Goal: Information Seeking & Learning: Learn about a topic

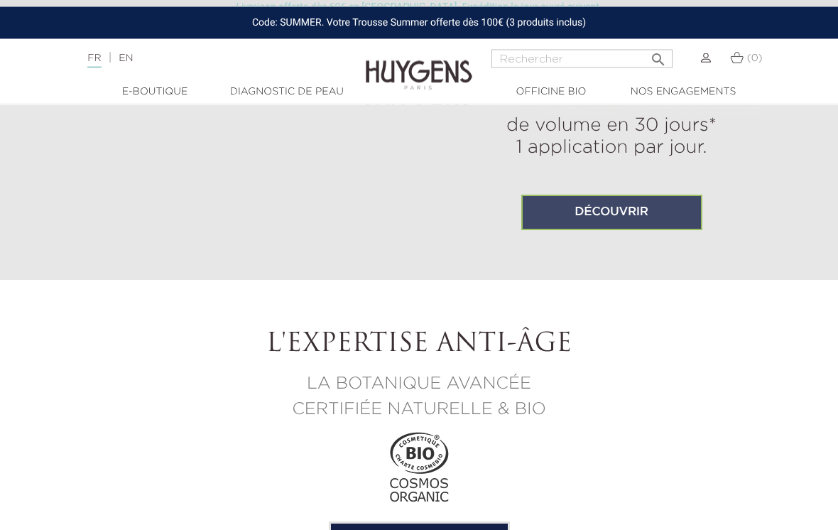
scroll to position [1129, 0]
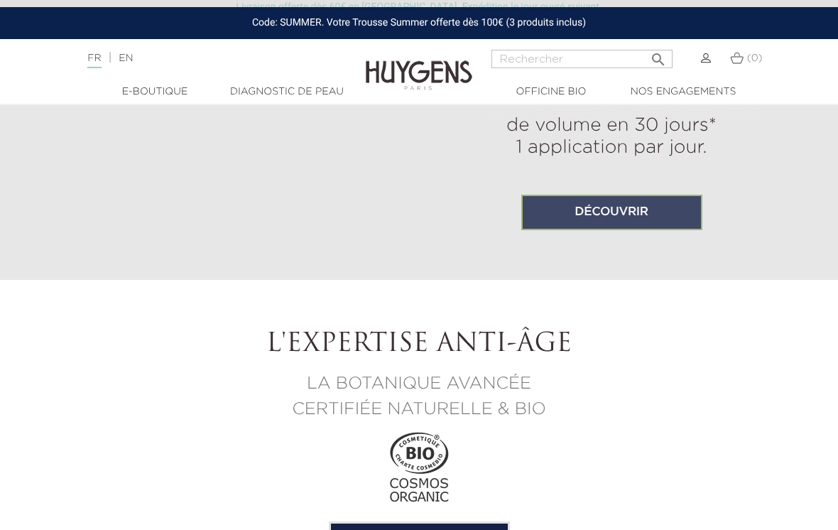
click at [621, 230] on link "Découvrir" at bounding box center [611, 213] width 181 height 36
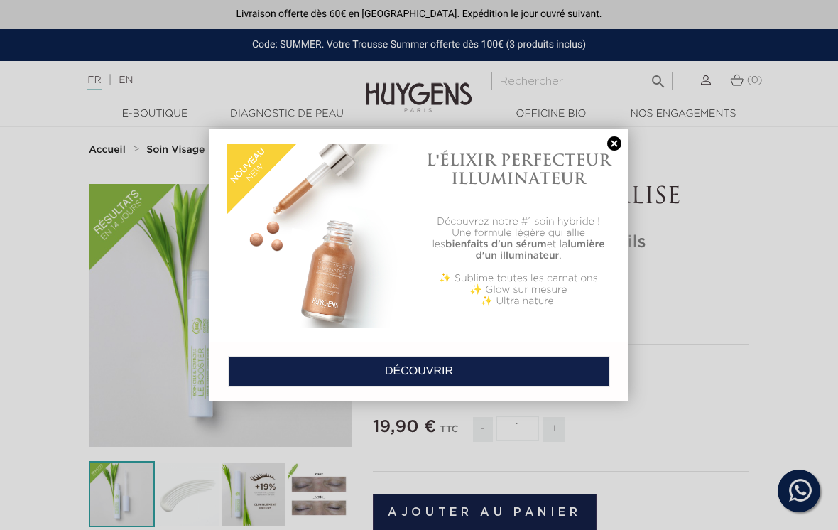
click at [614, 143] on link at bounding box center [614, 143] width 20 height 15
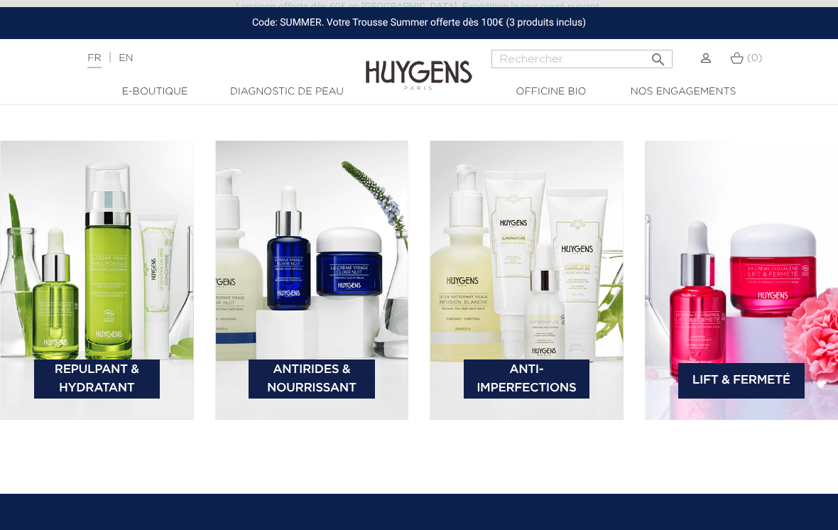
scroll to position [1977, 0]
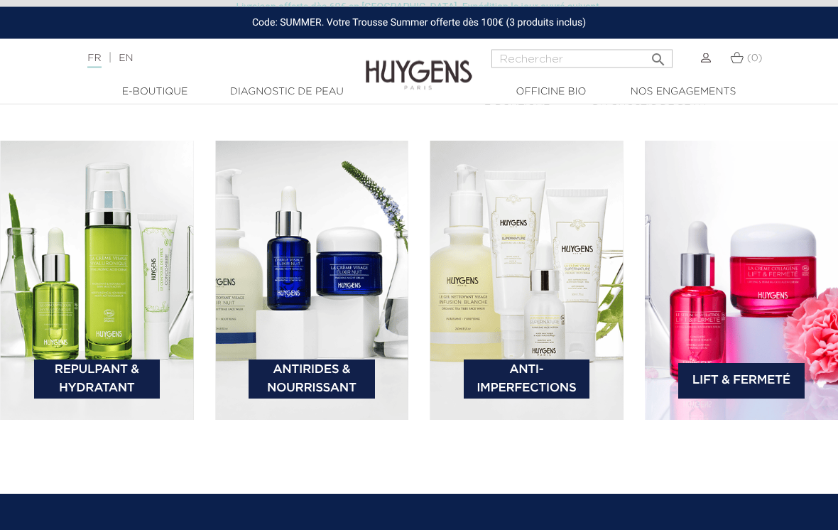
click at [722, 271] on img at bounding box center [742, 281] width 194 height 280
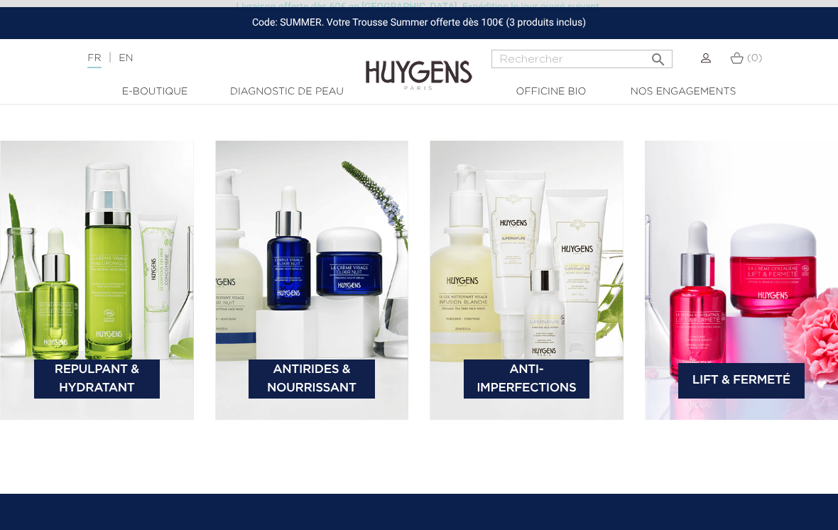
click at [720, 258] on img at bounding box center [742, 281] width 194 height 280
click at [782, 280] on img at bounding box center [742, 281] width 194 height 280
click at [751, 381] on link "Lift & Fermeté" at bounding box center [741, 381] width 126 height 36
click at [764, 376] on link "Lift & Fermeté" at bounding box center [741, 381] width 126 height 36
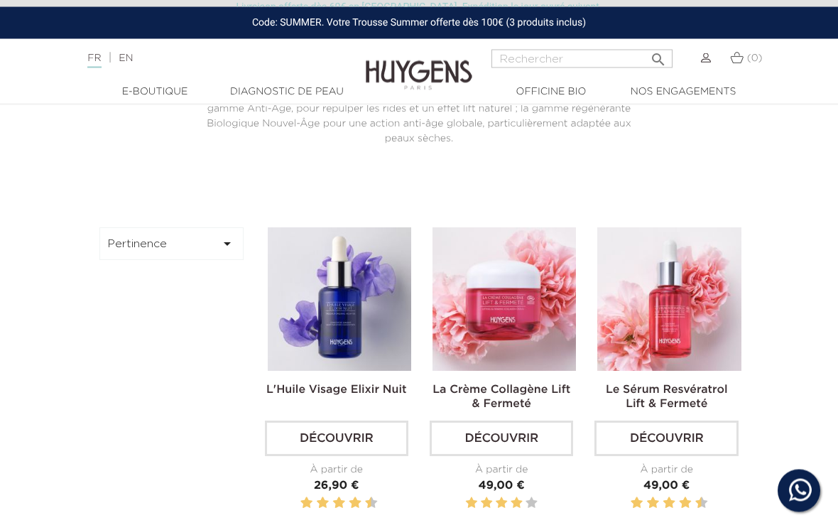
scroll to position [344, 0]
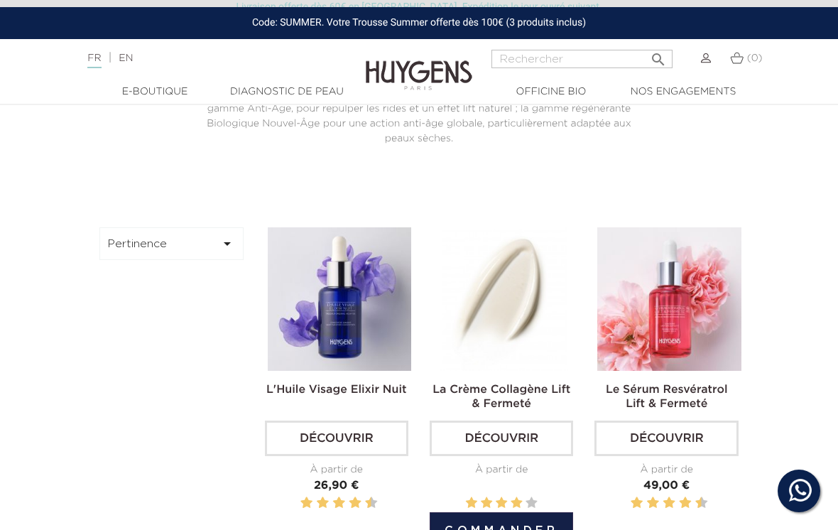
click at [516, 338] on img at bounding box center [503, 298] width 143 height 143
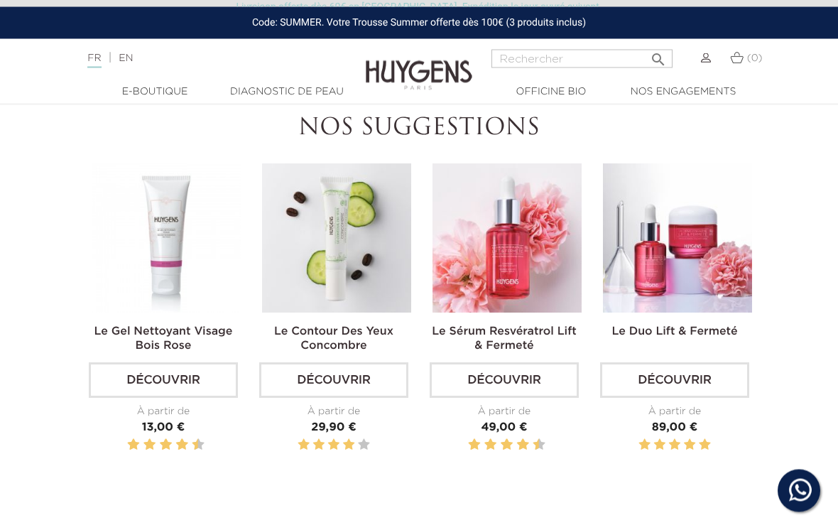
scroll to position [2144, 0]
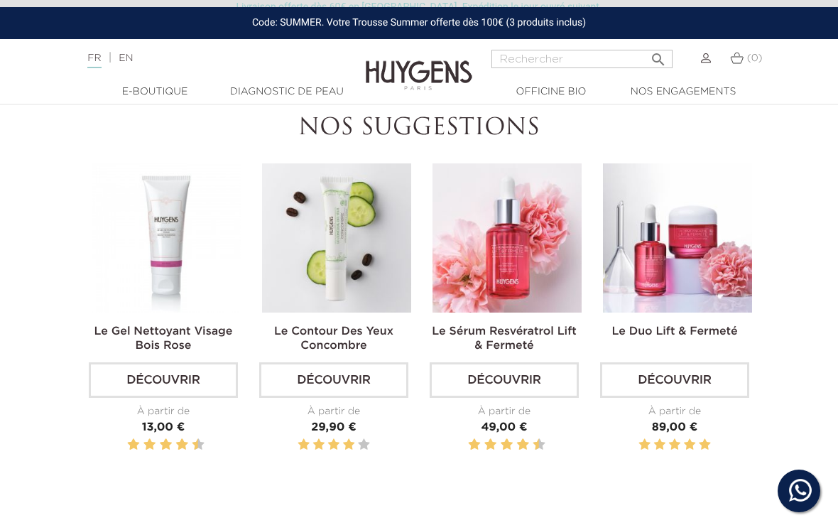
click at [343, 239] on img at bounding box center [336, 237] width 149 height 149
click at [351, 212] on img at bounding box center [336, 237] width 149 height 149
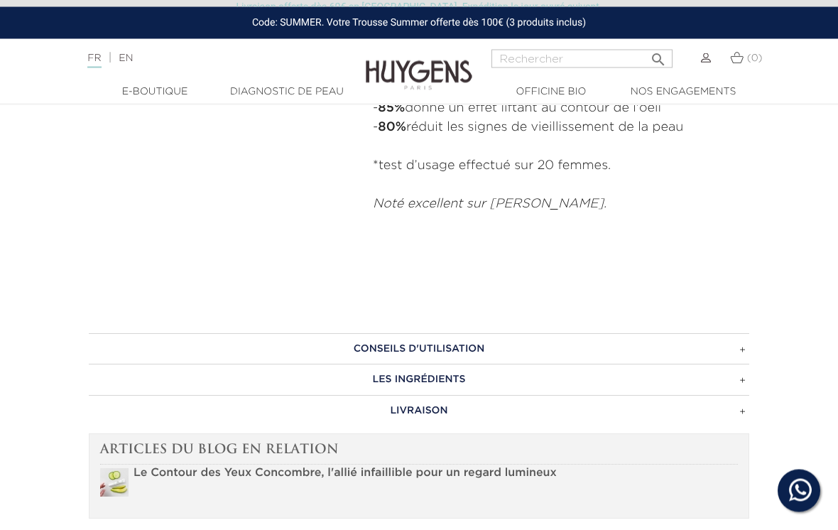
scroll to position [910, 0]
